Goal: Task Accomplishment & Management: Manage account settings

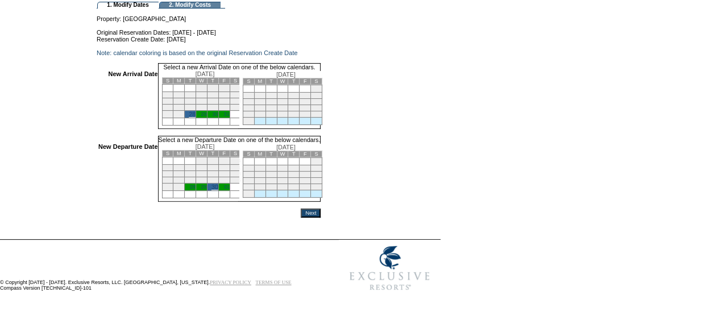
scroll to position [82, 0]
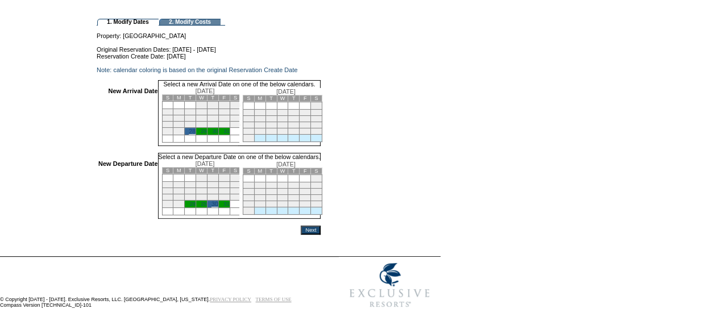
click at [320, 235] on input "Next" at bounding box center [311, 230] width 20 height 9
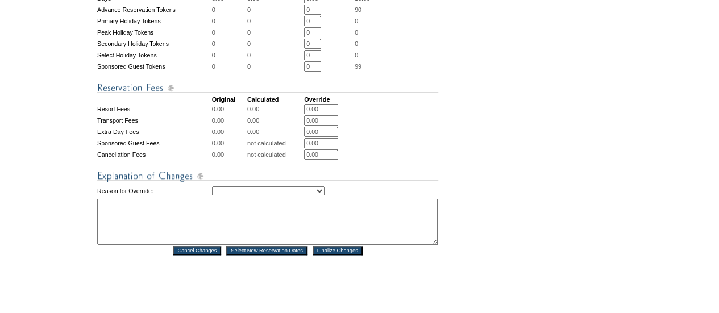
scroll to position [476, 0]
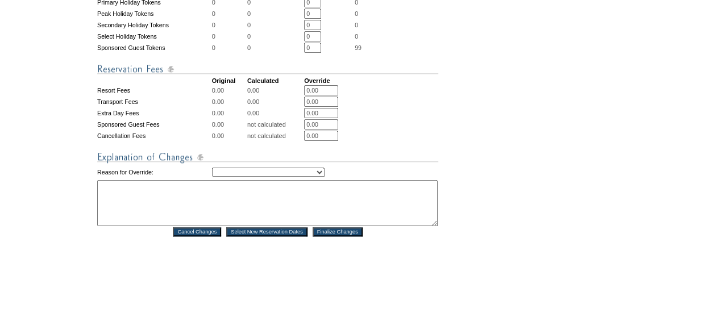
click at [305, 177] on select "Creating Continuous Stay Days Rebooked After Cancellation Editing Occupant Expe…" at bounding box center [268, 172] width 113 height 9
click at [212, 177] on select "Creating Continuous Stay Days Rebooked After Cancellation Editing Occupant Expe…" at bounding box center [268, 172] width 113 height 9
click at [230, 177] on select "Creating Continuous Stay Days Rebooked After Cancellation Editing Occupant Expe…" at bounding box center [268, 172] width 113 height 9
select select "1043"
click at [212, 177] on select "Creating Continuous Stay Days Rebooked After Cancellation Editing Occupant Expe…" at bounding box center [268, 172] width 113 height 9
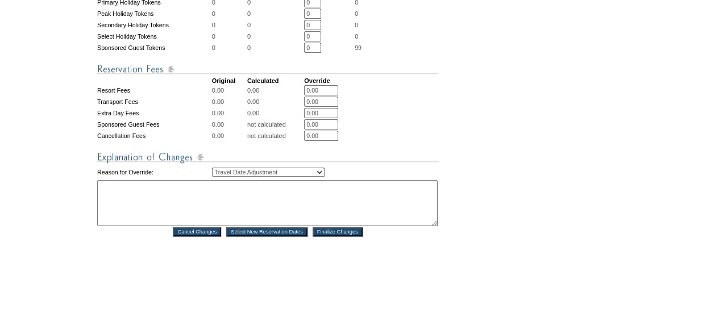
click at [174, 209] on textarea at bounding box center [267, 203] width 340 height 46
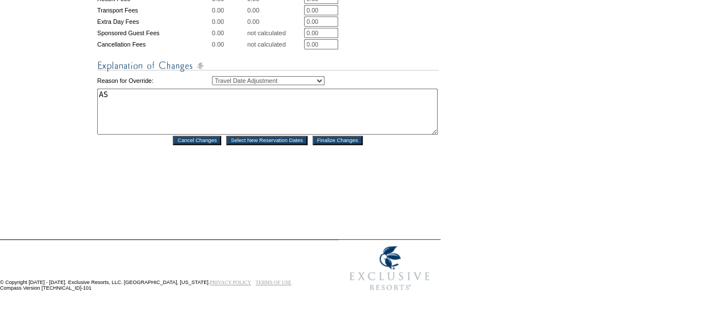
type textarea "AS"
click at [359, 145] on input "Finalize Changes" at bounding box center [338, 140] width 50 height 9
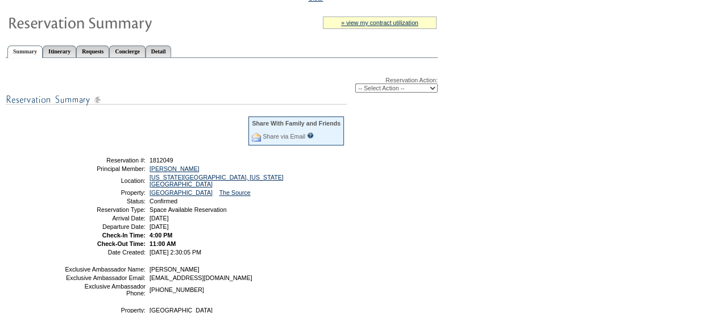
scroll to position [59, 0]
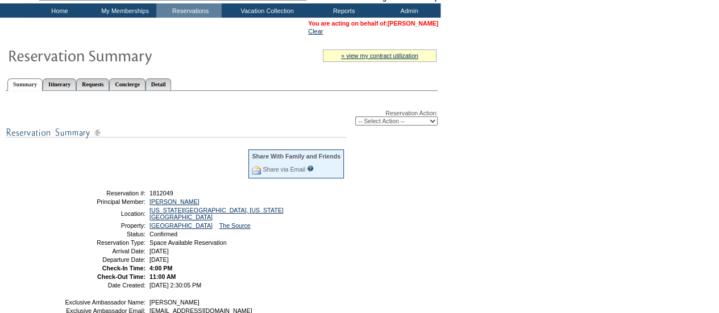
click at [406, 24] on link "[PERSON_NAME]" at bounding box center [413, 23] width 51 height 7
